Goal: Information Seeking & Learning: Learn about a topic

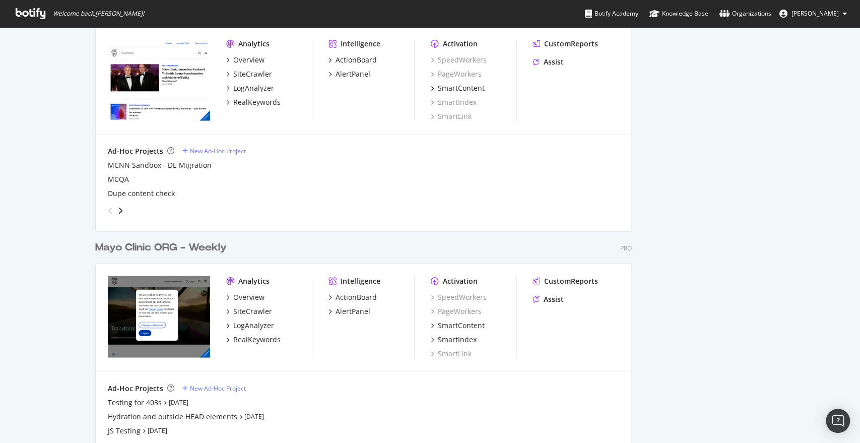
scroll to position [1077, 0]
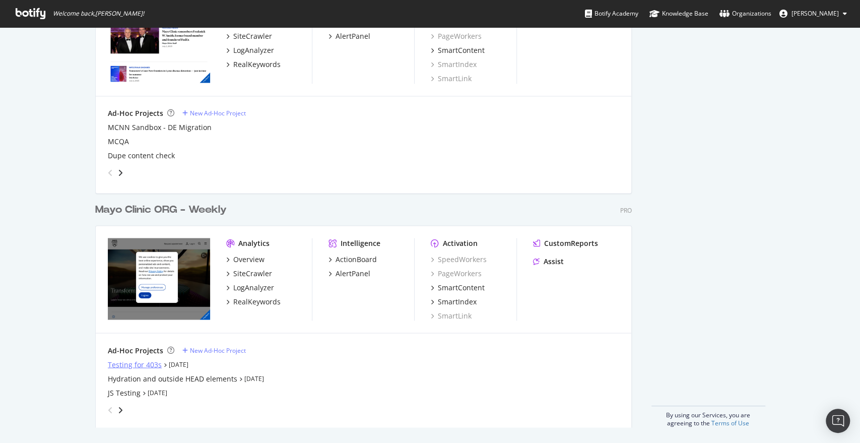
click at [146, 362] on div "Testing for 403s" at bounding box center [135, 364] width 54 height 10
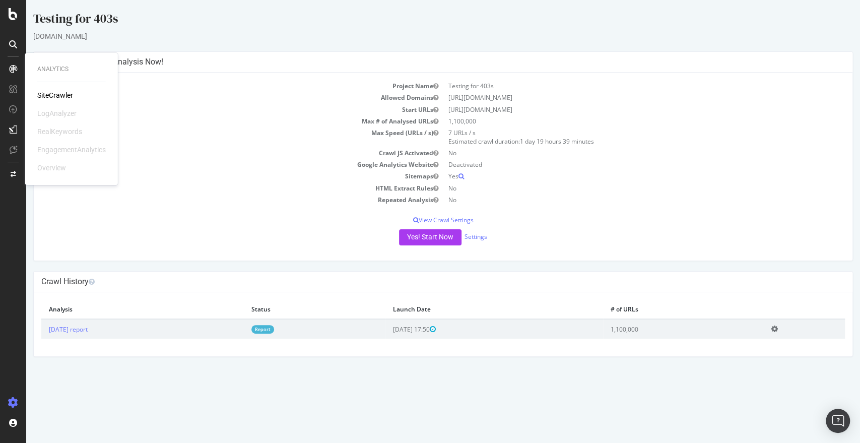
click at [51, 96] on div "SiteCrawler" at bounding box center [55, 95] width 36 height 10
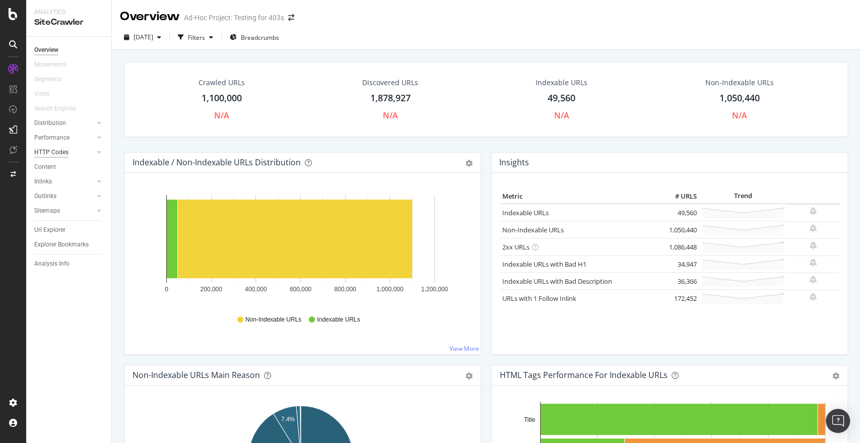
click at [57, 153] on div "HTTP Codes" at bounding box center [51, 152] width 34 height 11
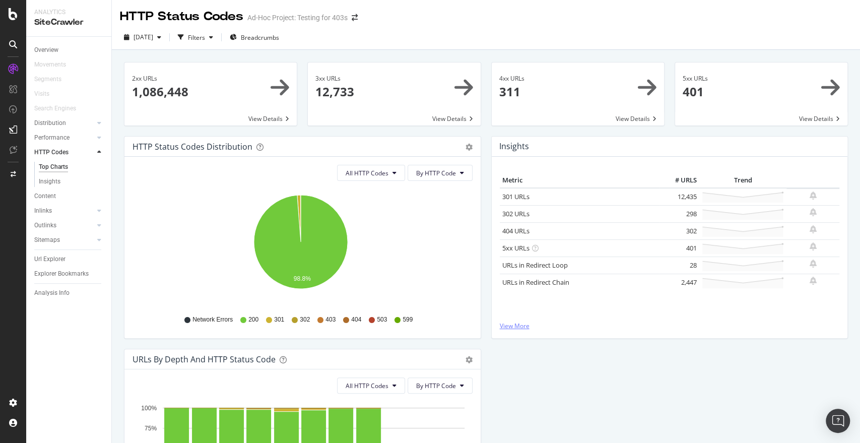
click at [514, 329] on link "View More" at bounding box center [670, 326] width 340 height 9
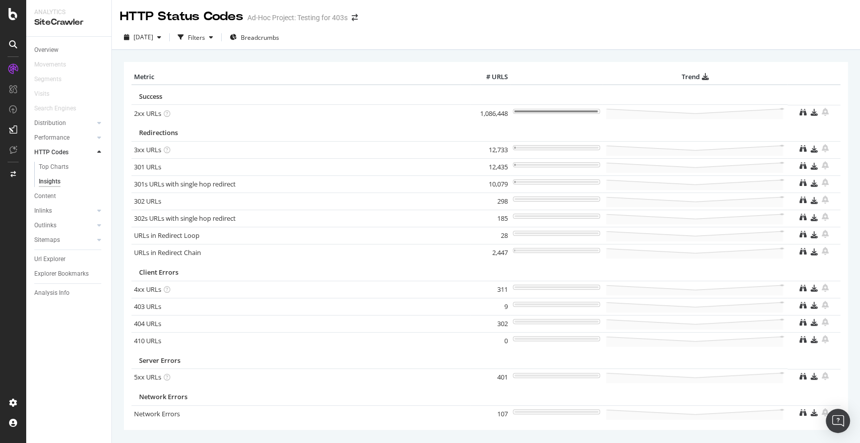
click at [501, 305] on td "9" at bounding box center [490, 306] width 40 height 17
click at [520, 304] on div at bounding box center [557, 304] width 84 height 2
